Goal: Information Seeking & Learning: Learn about a topic

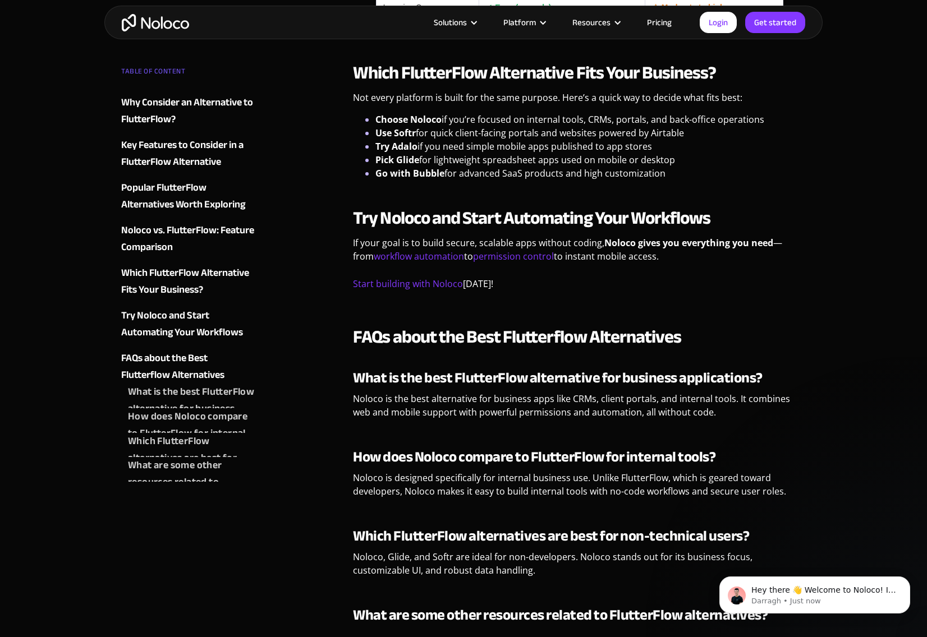
scroll to position [3127, 0]
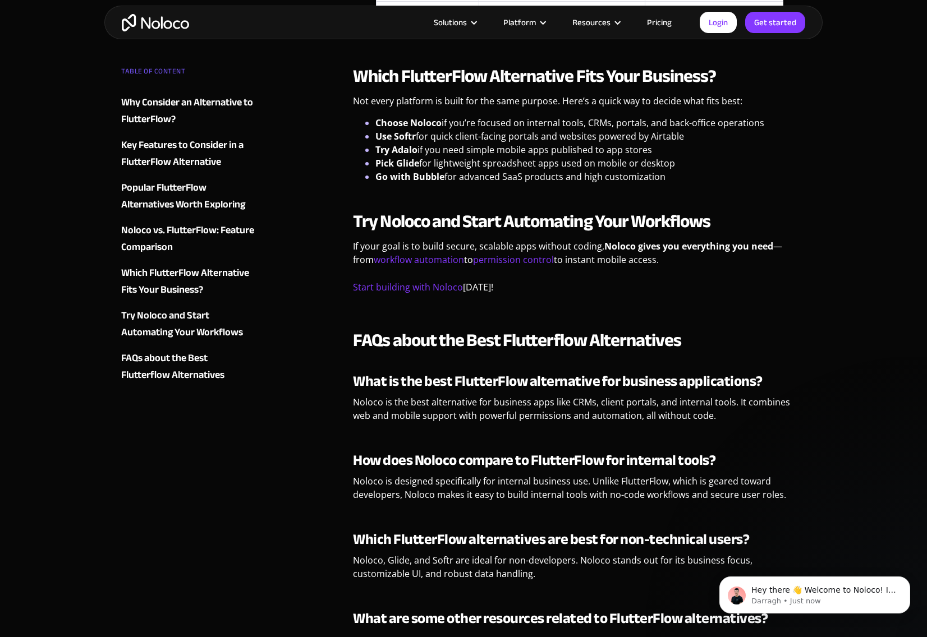
click at [654, 24] on link "Pricing" at bounding box center [659, 22] width 53 height 15
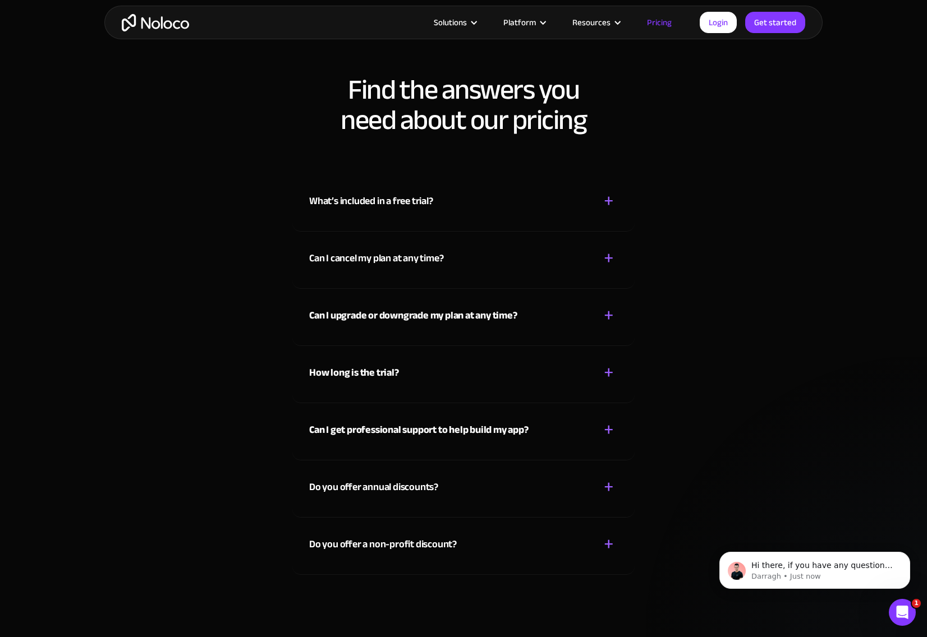
scroll to position [4771, 0]
click at [339, 206] on div "What’s included in a free trial?" at bounding box center [371, 200] width 124 height 17
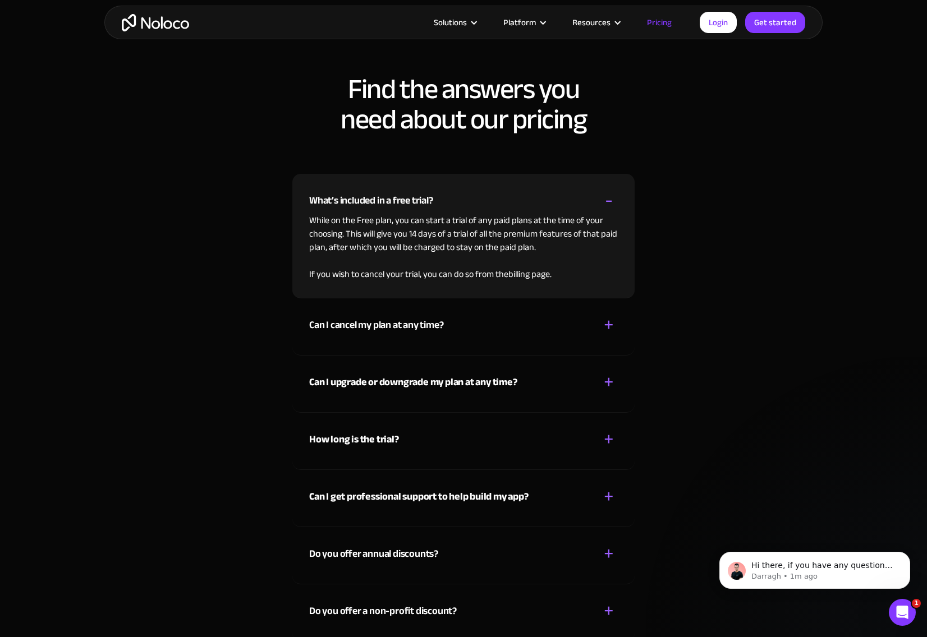
click at [345, 247] on p "While on the Free plan, you can start a trial of any paid plans at the time of …" at bounding box center [463, 247] width 309 height 67
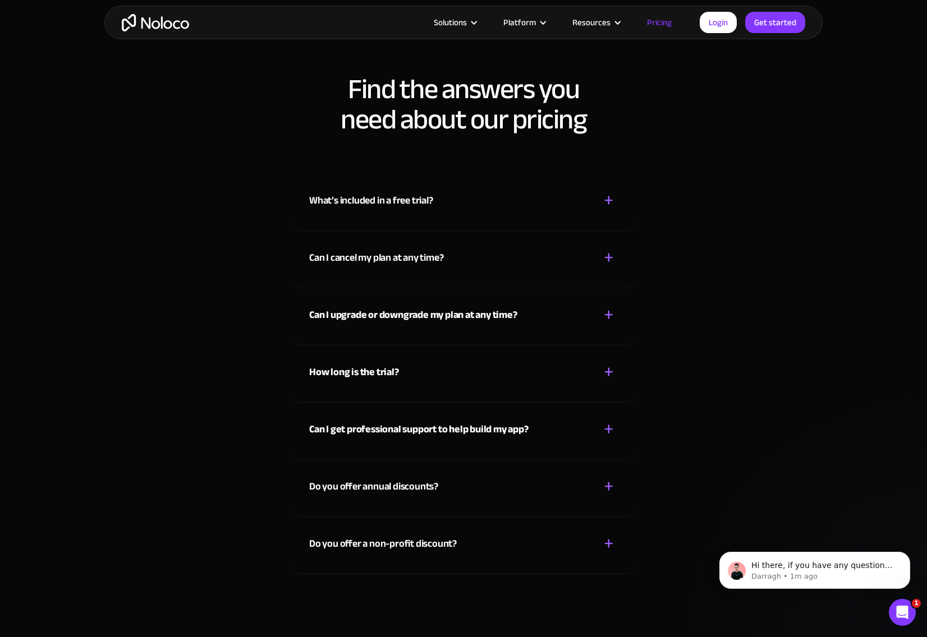
click at [345, 247] on div "What’s included in a free trial? + - While on the Free plan, you can start a tr…" at bounding box center [463, 374] width 342 height 401
click at [334, 199] on div "What’s included in a free trial?" at bounding box center [371, 200] width 124 height 17
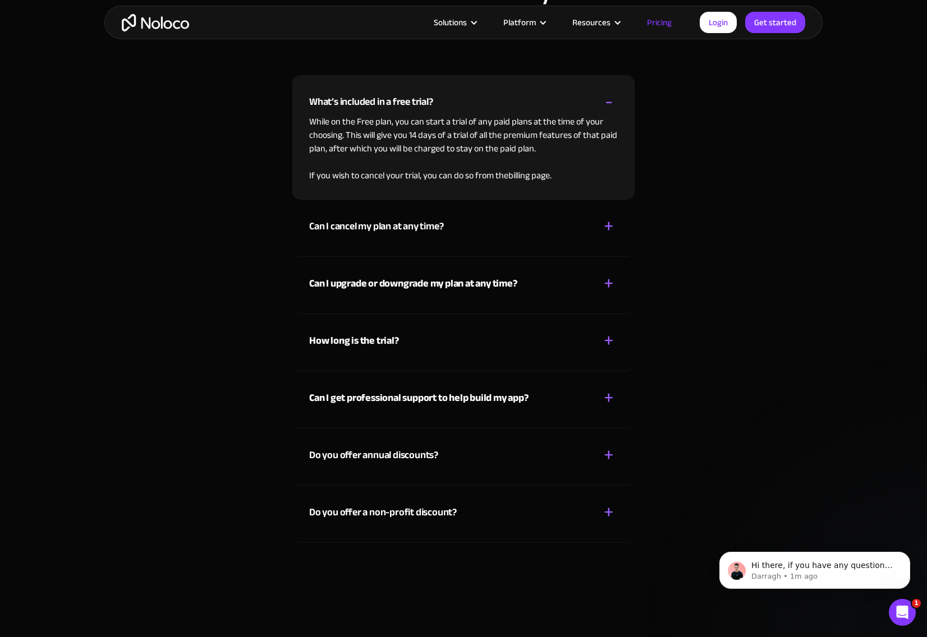
scroll to position [4878, 0]
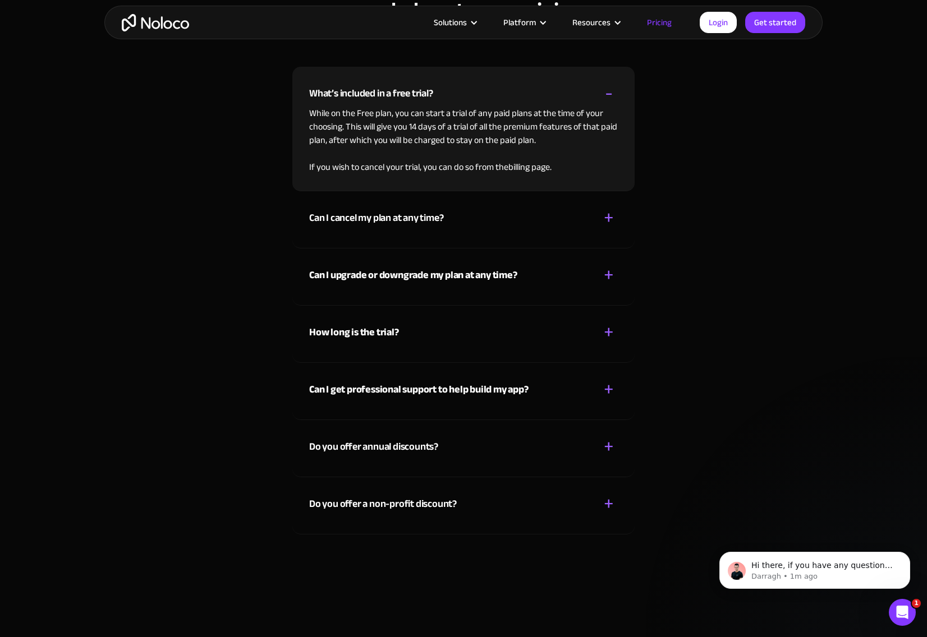
click at [355, 220] on div "Can I cancel my plan at any time?" at bounding box center [376, 218] width 134 height 17
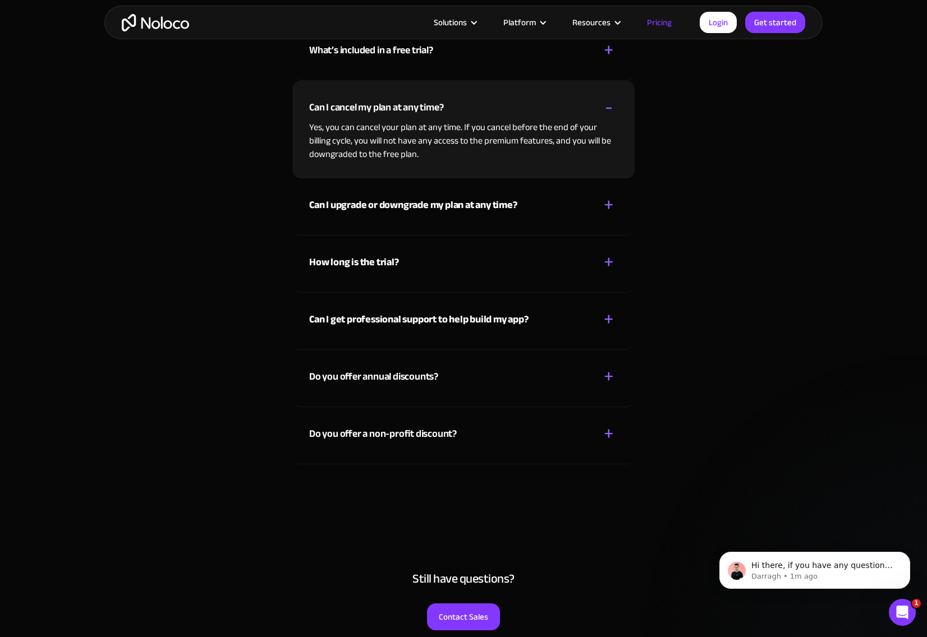
scroll to position [4922, 0]
click at [380, 204] on strong "Can I upgrade or downgrade my plan at any time?" at bounding box center [413, 204] width 208 height 19
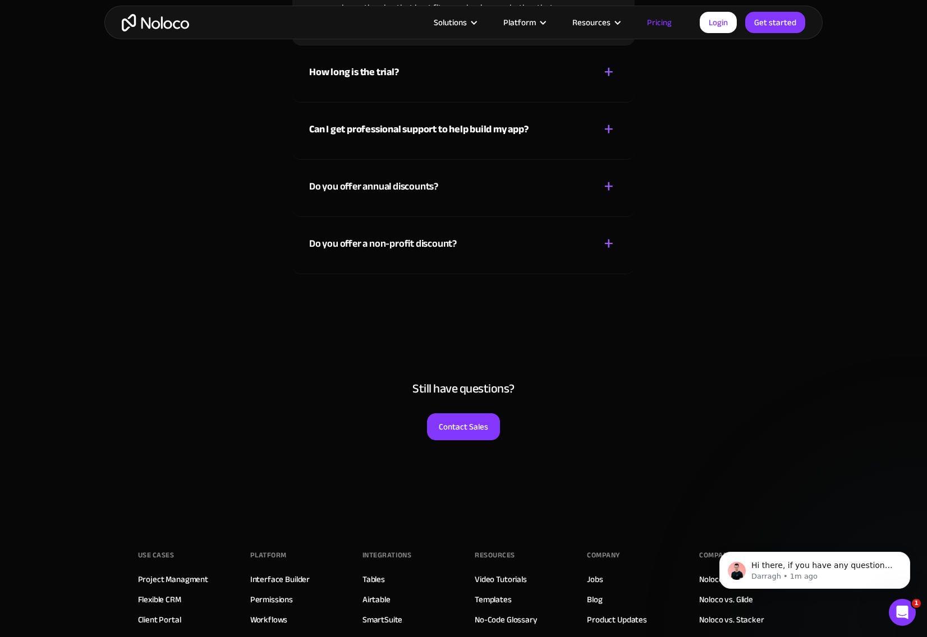
scroll to position [5112, 0]
click at [364, 132] on strong "Can I get professional support to help build my app?" at bounding box center [418, 129] width 219 height 19
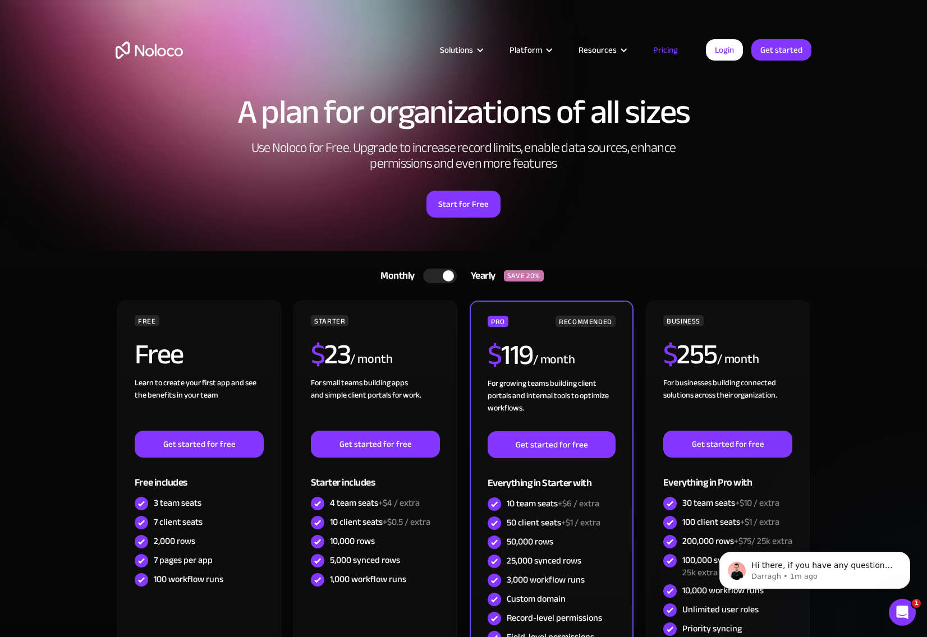
scroll to position [0, 0]
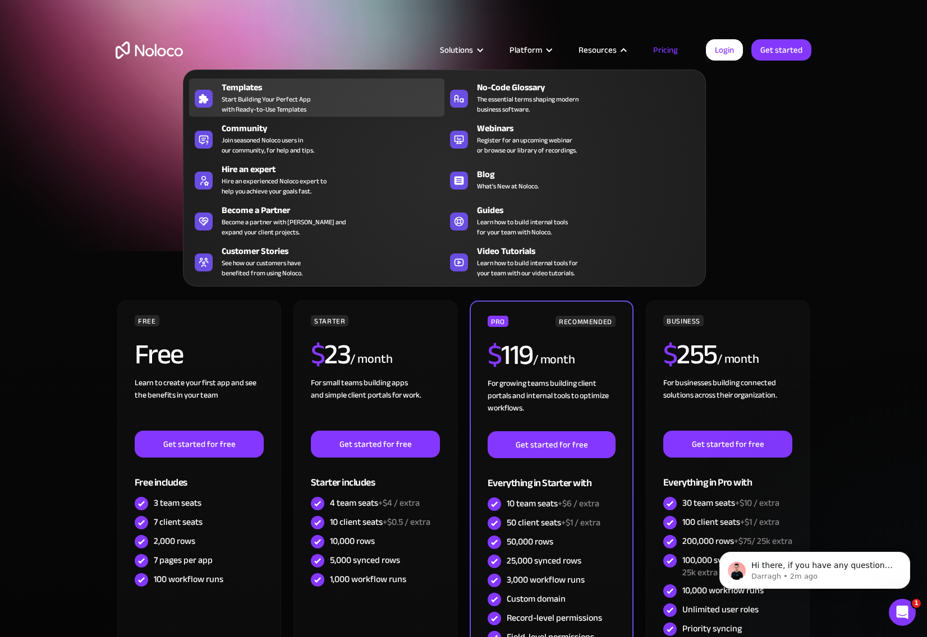
click at [247, 105] on span "Start Building Your Perfect App with Ready-to-Use Templates" at bounding box center [266, 104] width 89 height 20
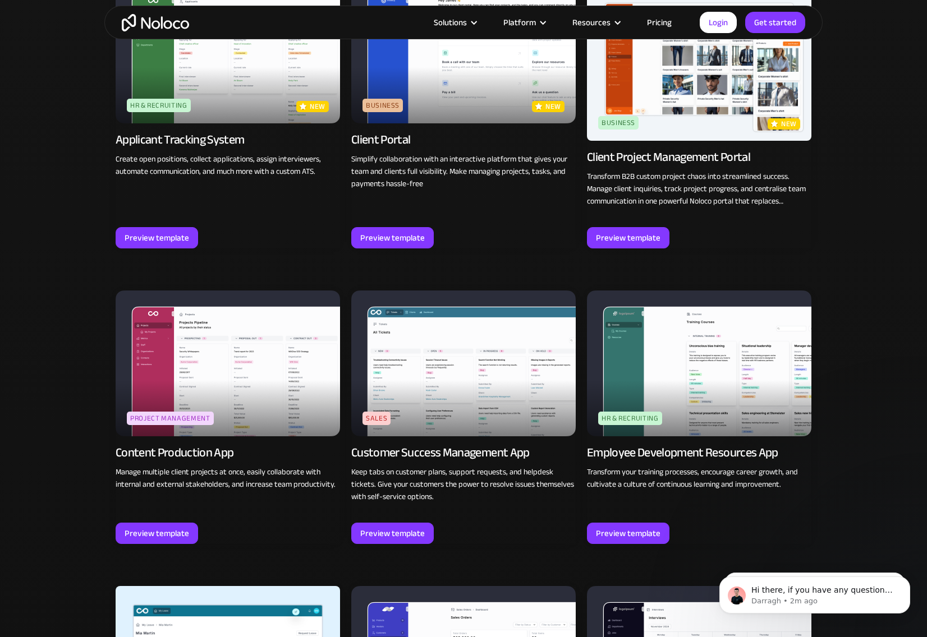
scroll to position [872, 0]
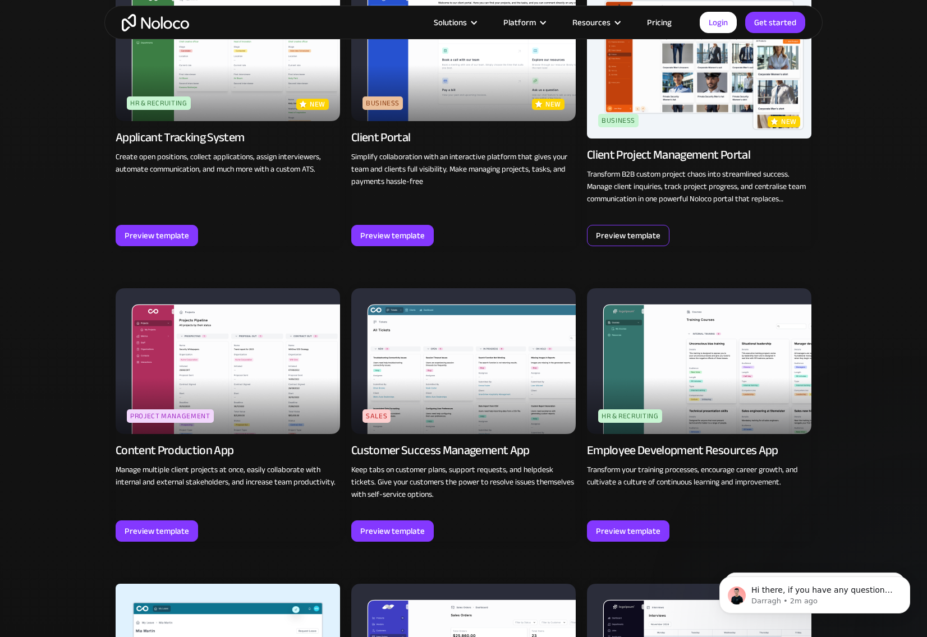
click at [609, 238] on div "Preview template" at bounding box center [628, 235] width 65 height 15
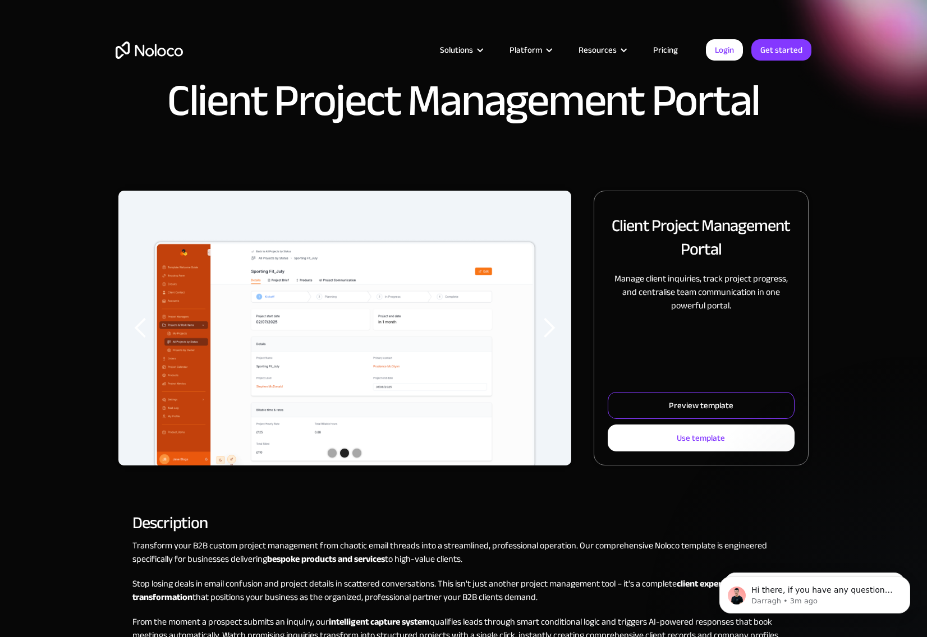
click at [705, 411] on div "Preview template" at bounding box center [701, 405] width 65 height 15
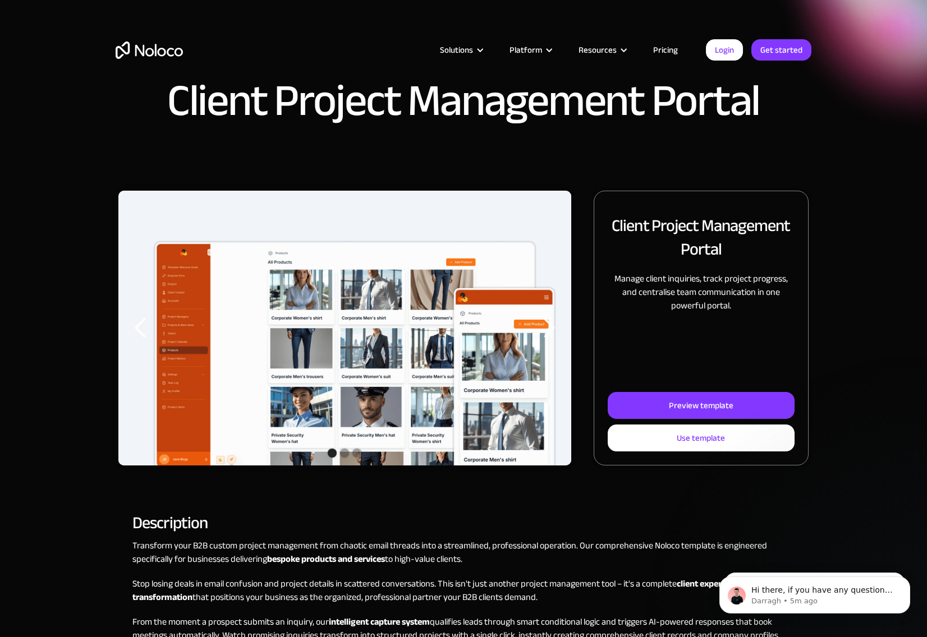
click at [325, 145] on div "Client Project Management Portal" at bounding box center [463, 95] width 927 height 191
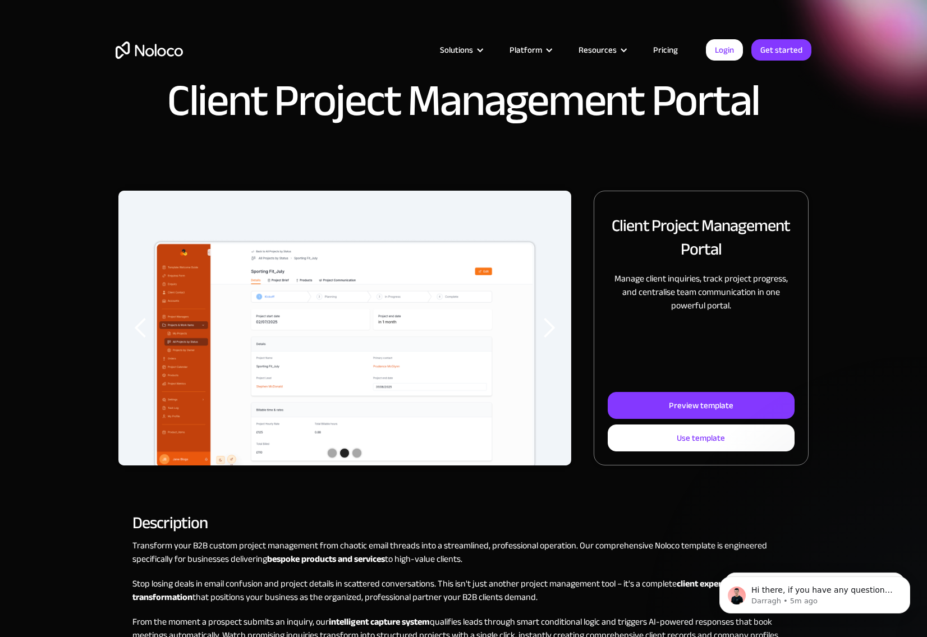
click at [149, 45] on img "home" at bounding box center [149, 50] width 67 height 17
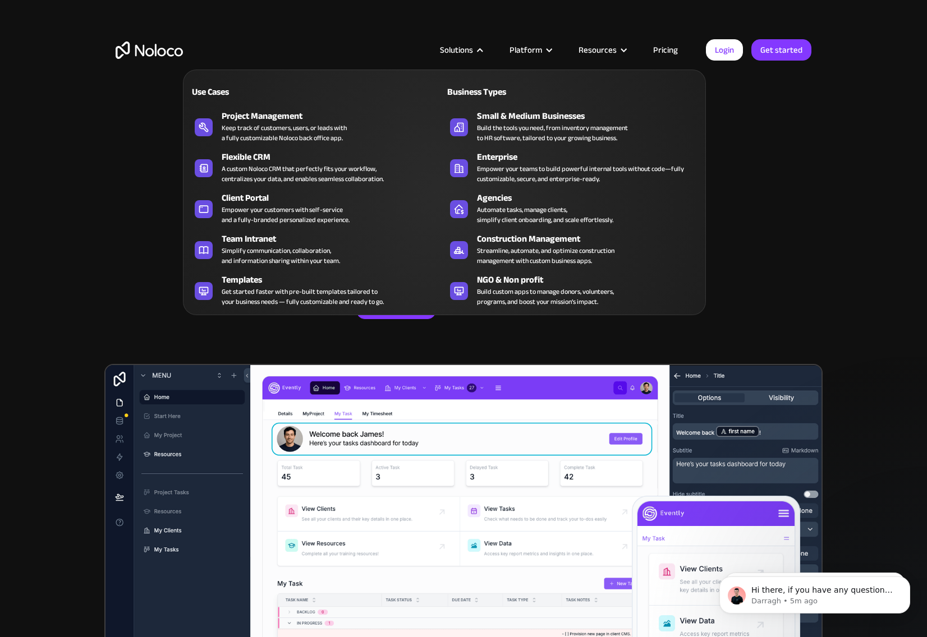
click at [471, 52] on div "Solutions" at bounding box center [456, 50] width 33 height 15
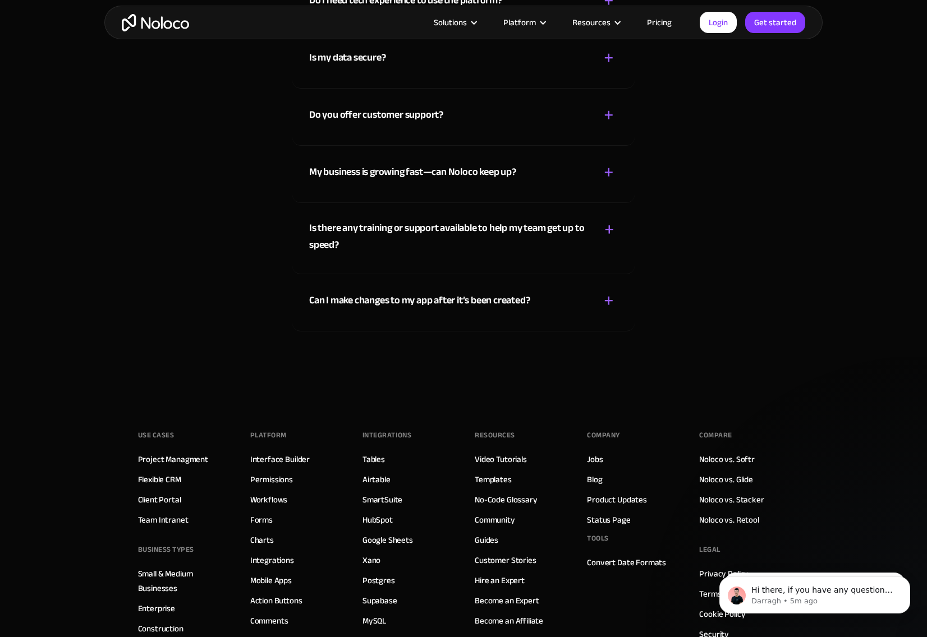
scroll to position [6042, 0]
